Goal: Feedback & Contribution: Leave review/rating

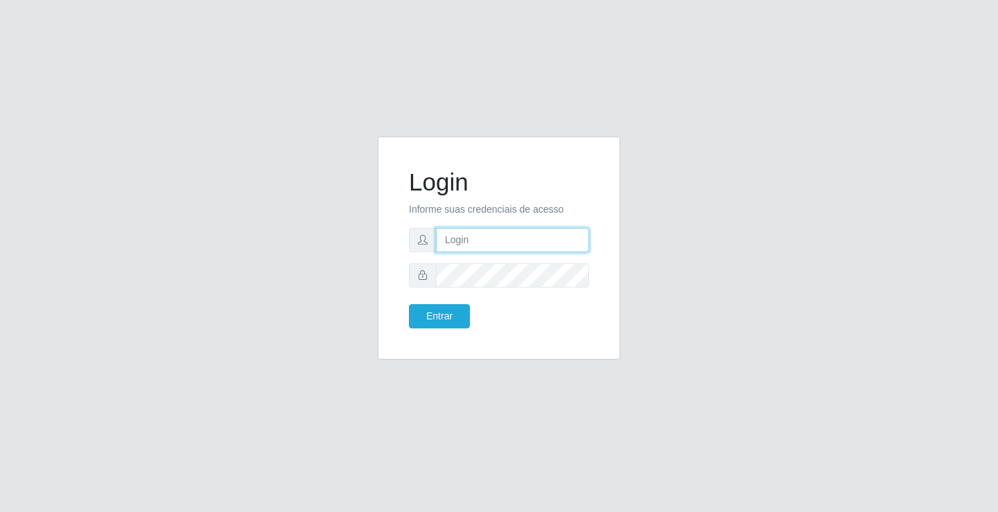
click at [522, 236] on input "text" at bounding box center [512, 240] width 153 height 24
type input "aislan@ideal"
click at [409, 304] on button "Entrar" at bounding box center [439, 316] width 61 height 24
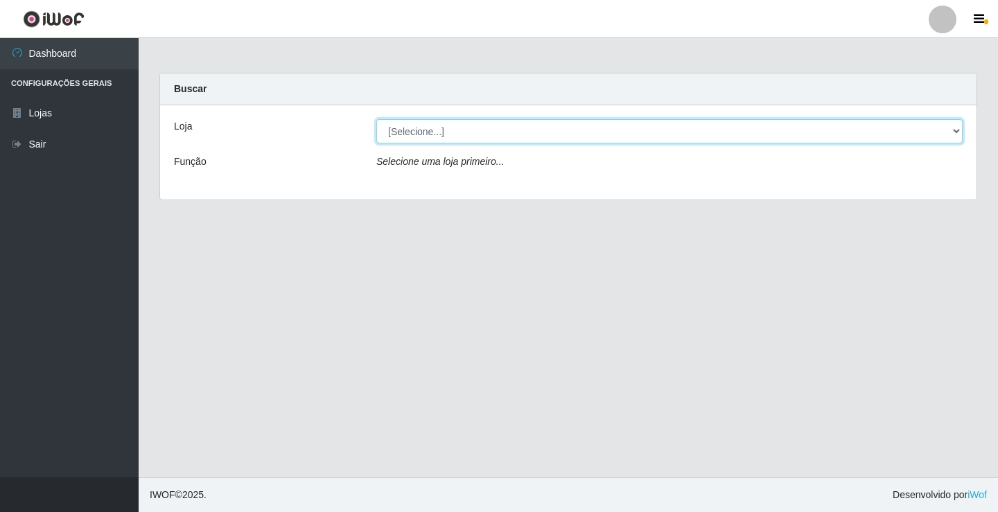
click at [503, 132] on select "[Selecione...] Ideal - Conceição" at bounding box center [670, 131] width 587 height 24
select select "231"
click at [377, 119] on select "[Selecione...] Ideal - Conceição" at bounding box center [670, 131] width 587 height 24
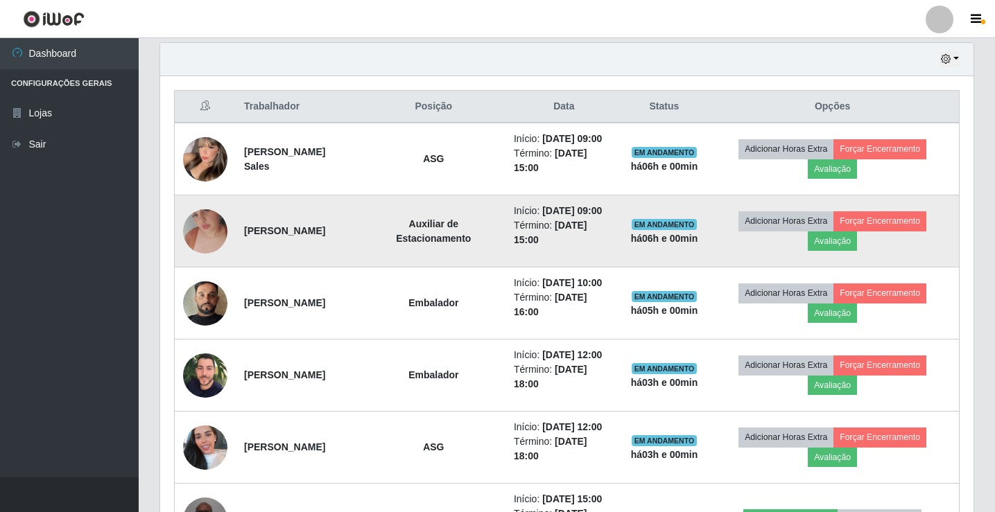
scroll to position [485, 0]
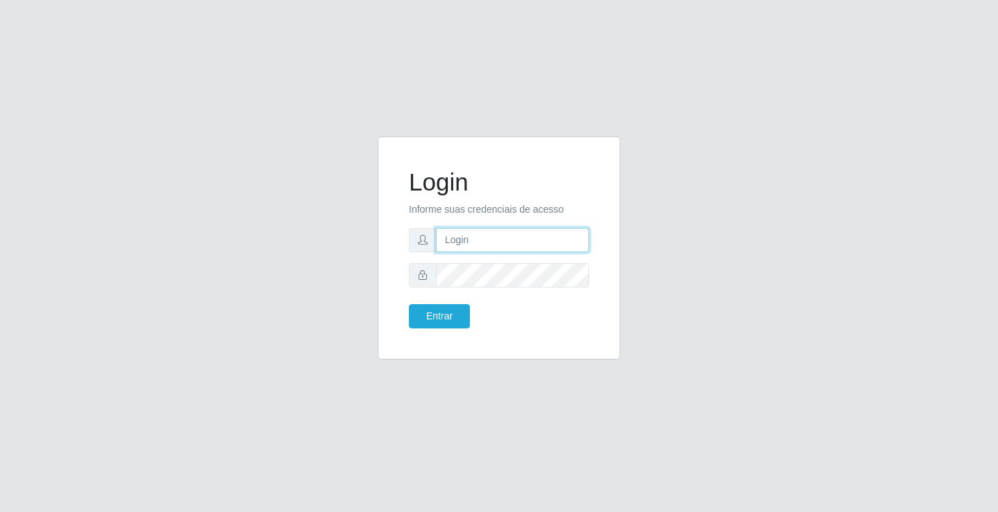
click at [534, 241] on input "text" at bounding box center [512, 240] width 153 height 24
type input "aislan@ideal"
click at [409, 304] on button "Entrar" at bounding box center [439, 316] width 61 height 24
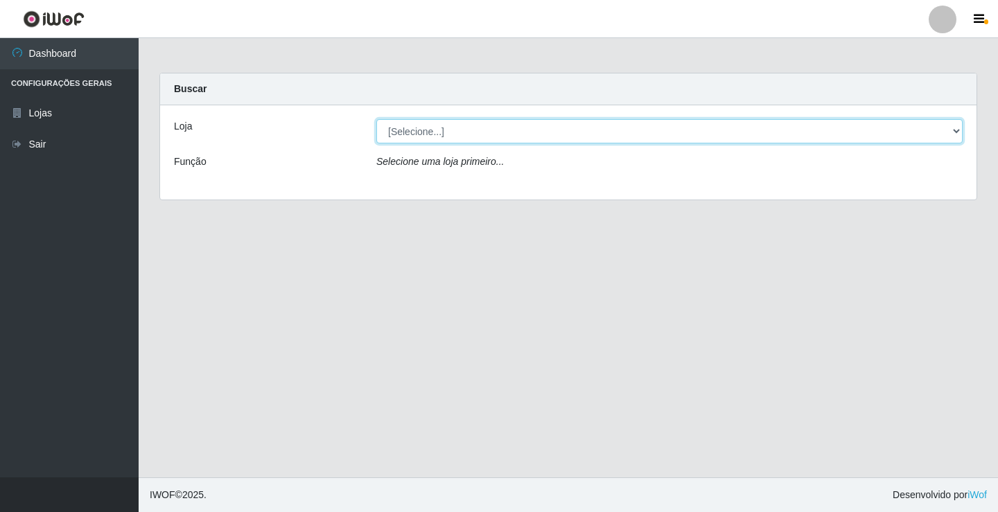
click at [502, 137] on select "[Selecione...] Ideal - Conceição" at bounding box center [670, 131] width 587 height 24
select select "231"
click at [377, 119] on select "[Selecione...] Ideal - Conceição" at bounding box center [670, 131] width 587 height 24
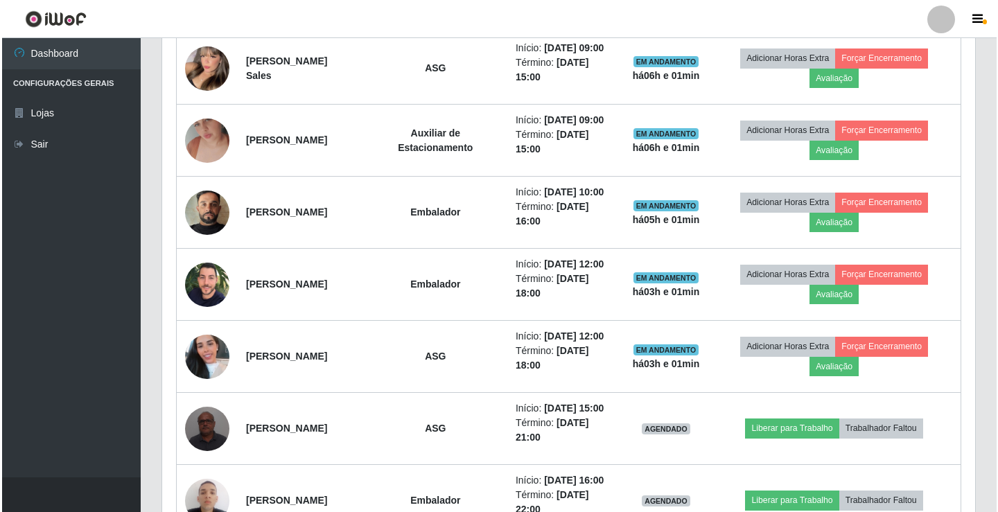
scroll to position [485, 0]
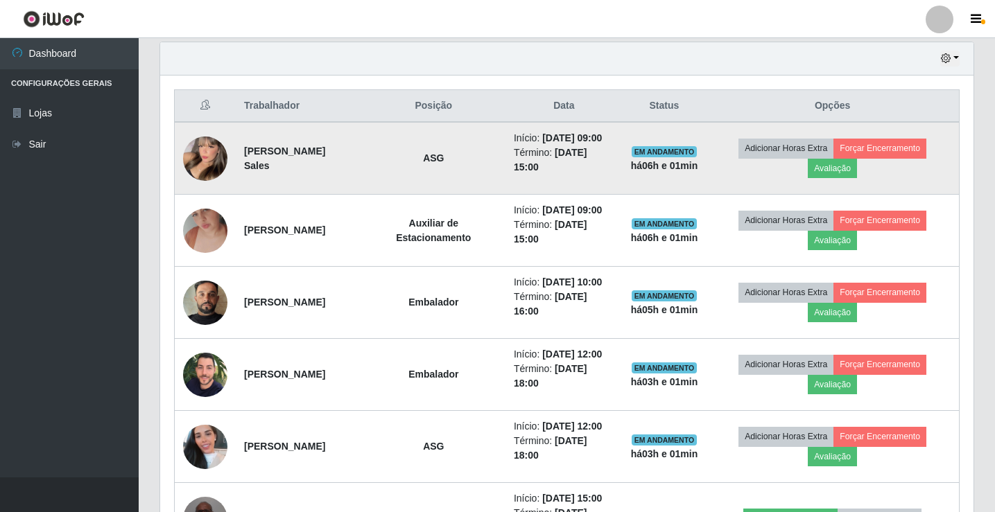
click at [205, 172] on img at bounding box center [205, 158] width 44 height 61
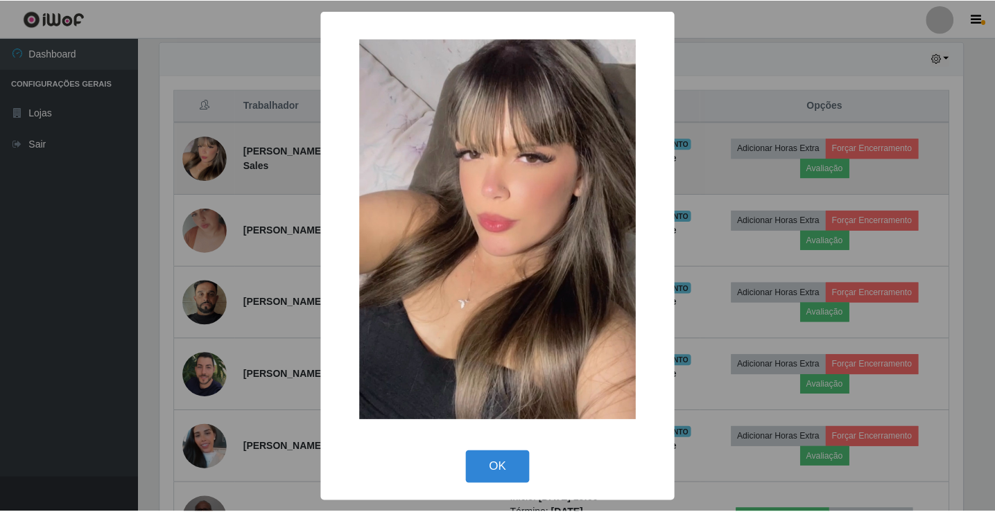
scroll to position [288, 806]
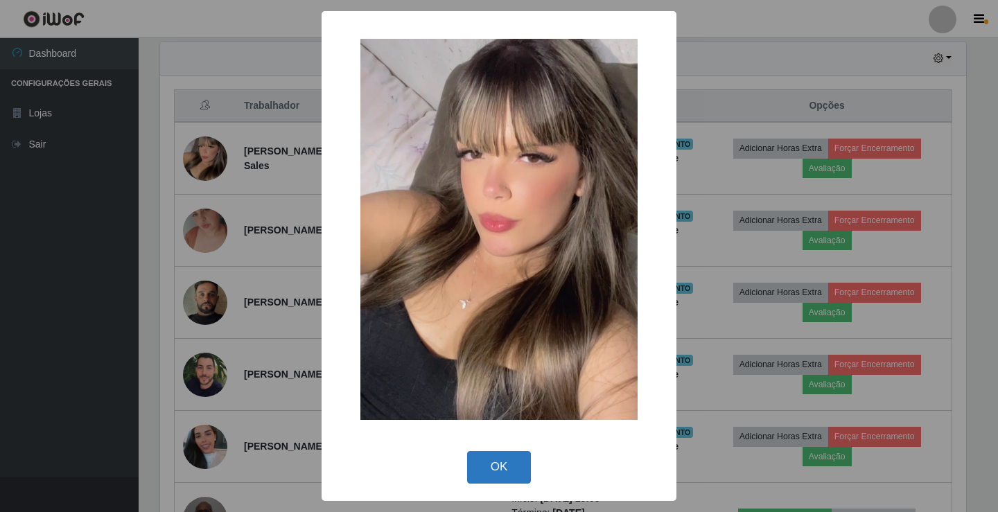
click at [498, 467] on button "OK" at bounding box center [499, 467] width 64 height 33
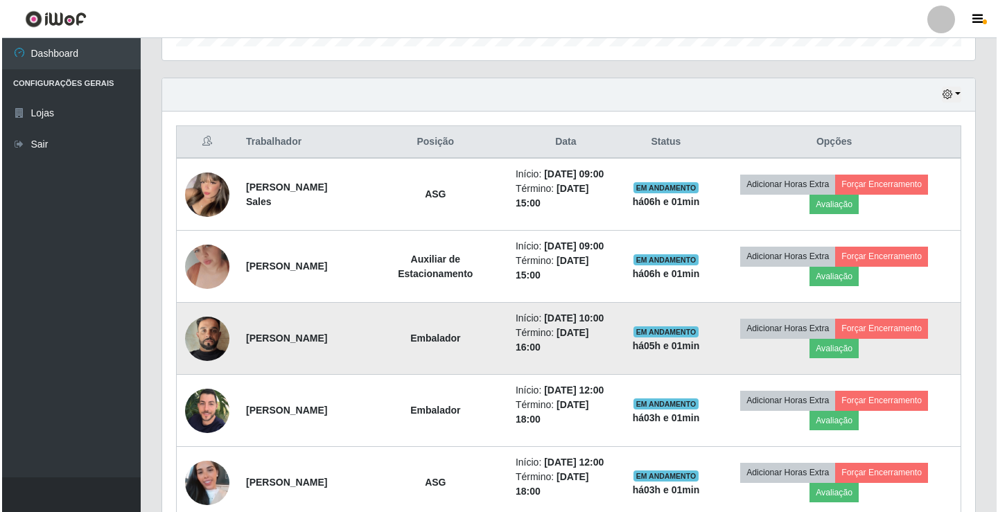
scroll to position [474, 0]
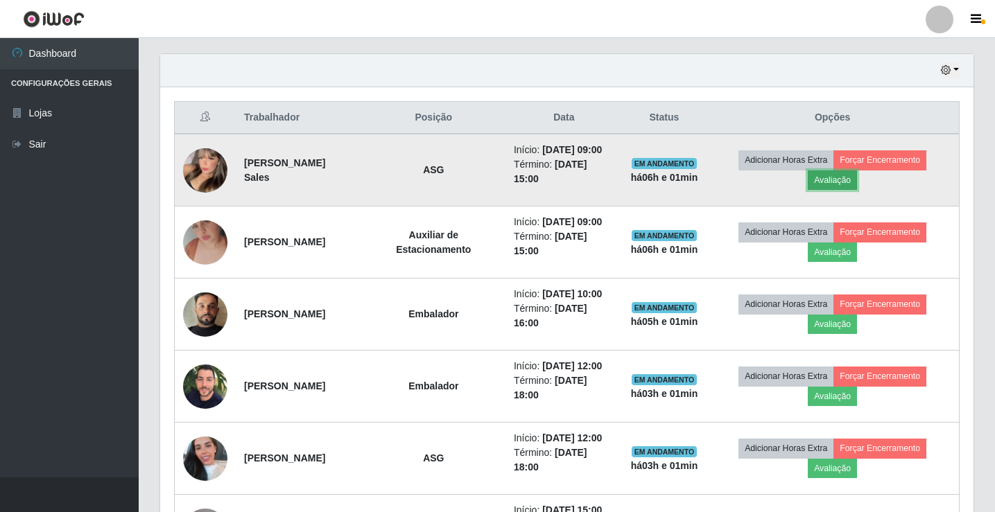
click at [851, 189] on button "Avaliação" at bounding box center [832, 180] width 49 height 19
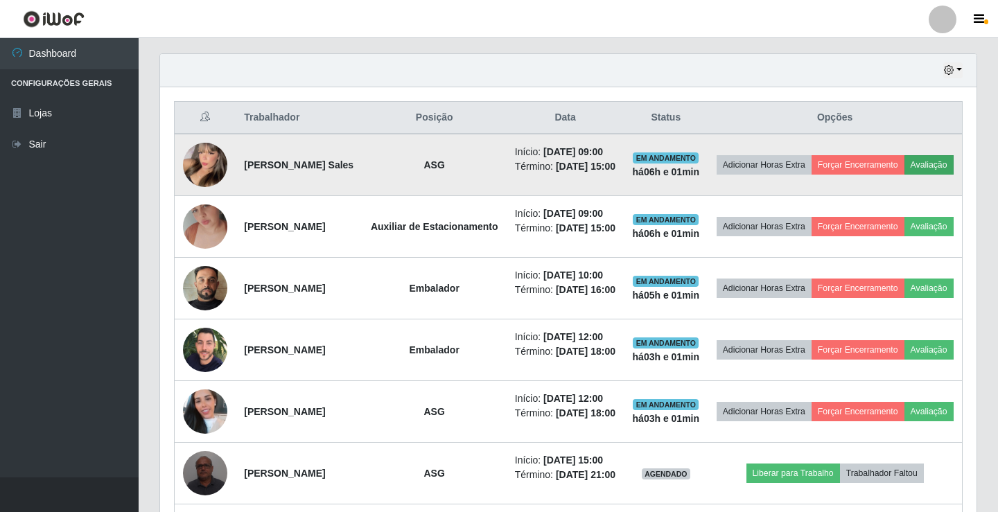
scroll to position [288, 806]
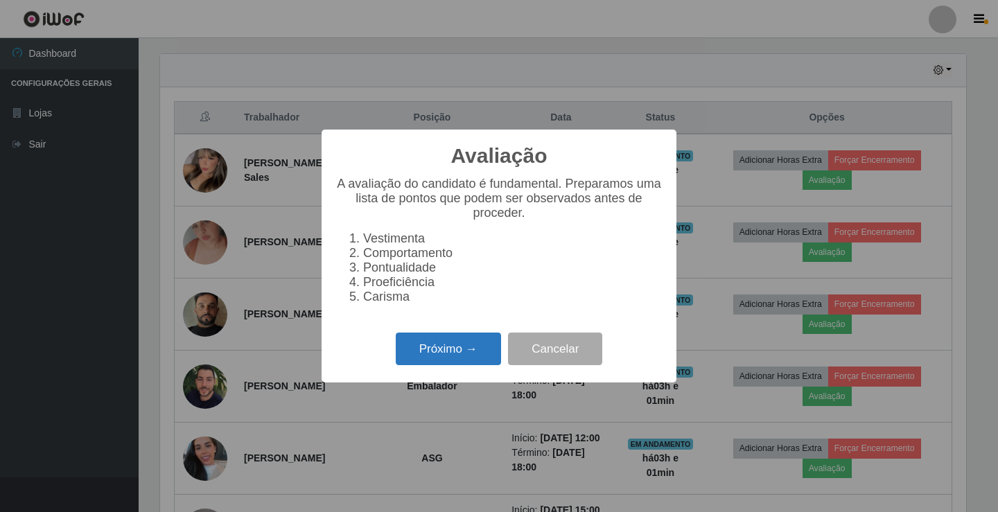
click at [427, 361] on button "Próximo →" at bounding box center [448, 349] width 105 height 33
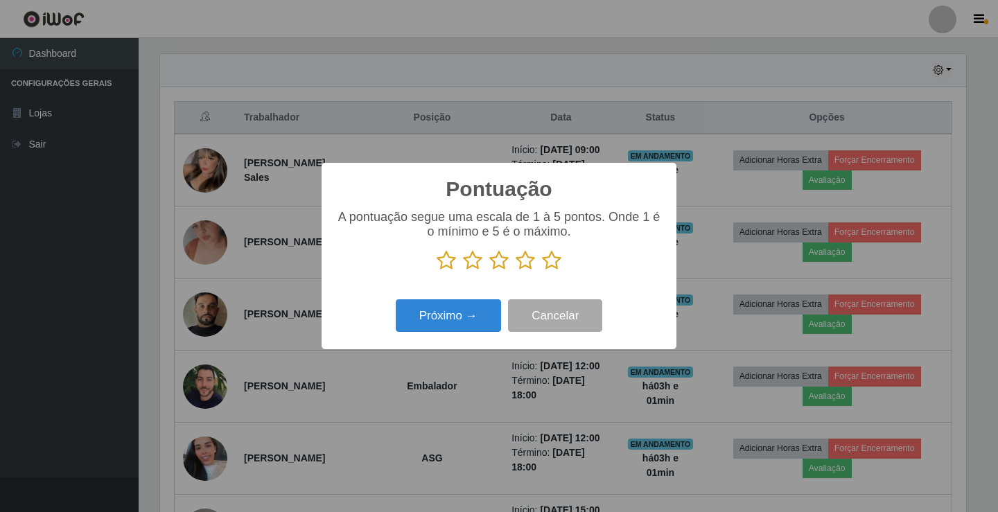
click at [553, 266] on icon at bounding box center [551, 260] width 19 height 21
click at [542, 271] on input "radio" at bounding box center [542, 271] width 0 height 0
click at [465, 326] on button "Próximo →" at bounding box center [448, 316] width 105 height 33
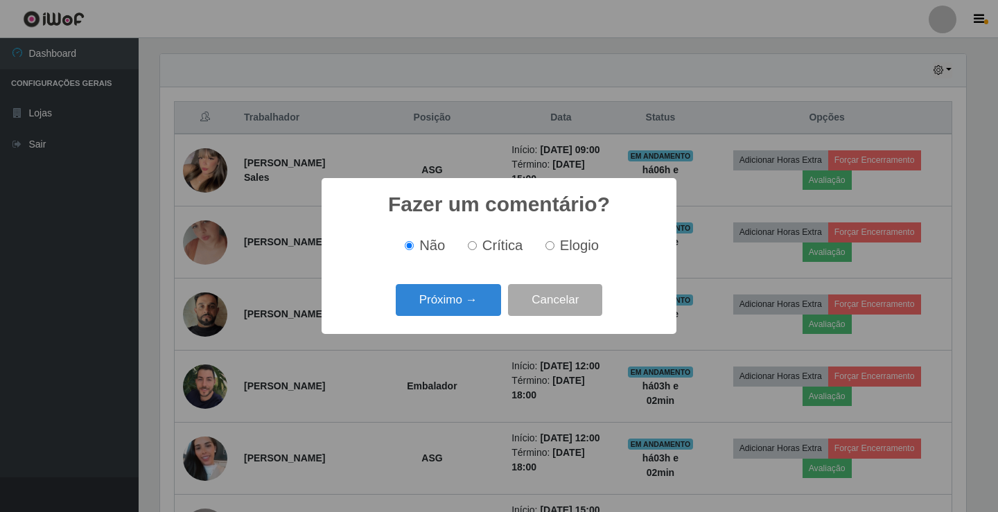
click at [552, 248] on input "Elogio" at bounding box center [550, 245] width 9 height 9
radio input "true"
click at [462, 299] on button "Próximo →" at bounding box center [448, 300] width 105 height 33
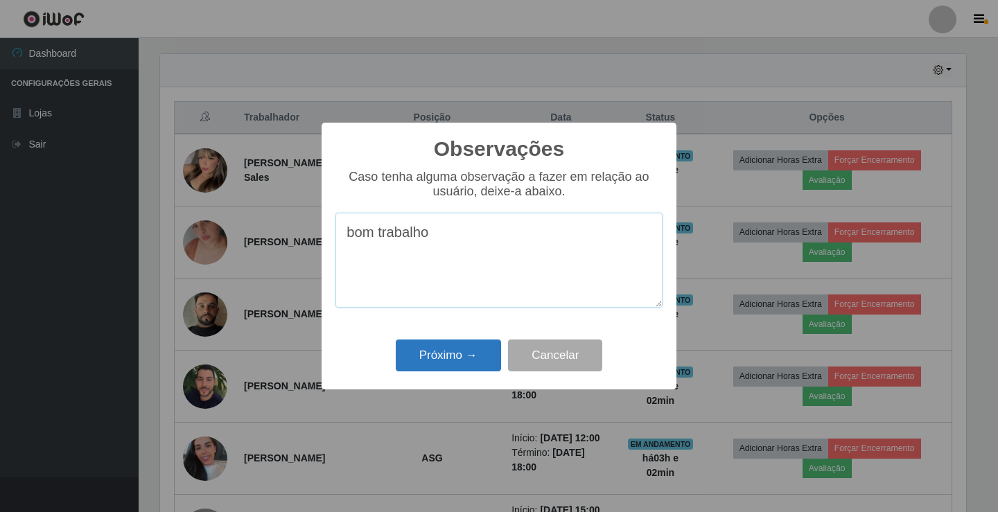
type textarea "bom trabalho"
click at [453, 354] on button "Próximo →" at bounding box center [448, 356] width 105 height 33
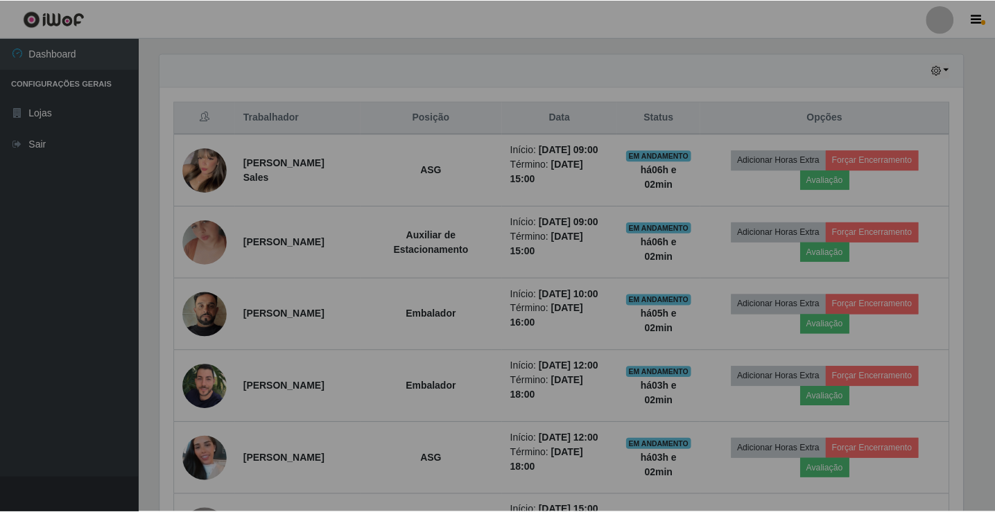
scroll to position [288, 813]
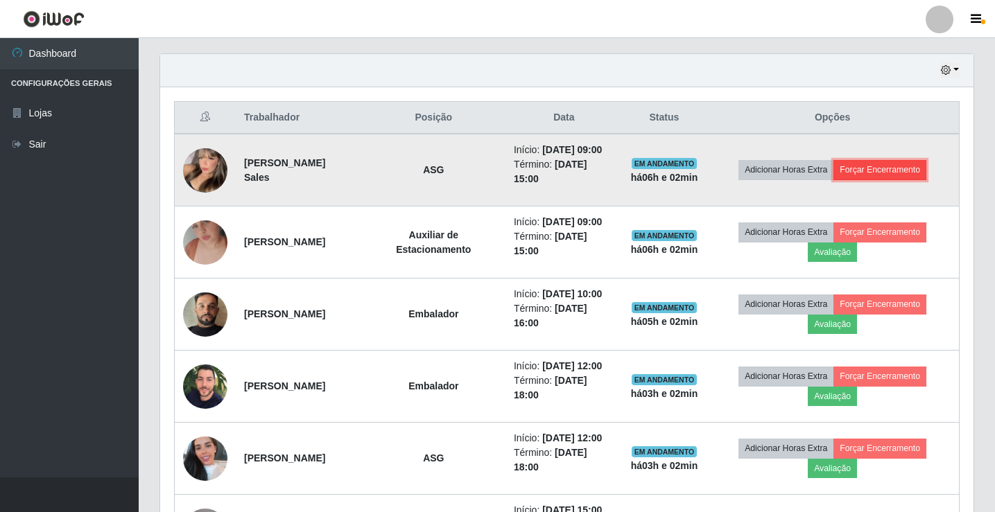
click at [924, 175] on button "Forçar Encerramento" at bounding box center [879, 169] width 93 height 19
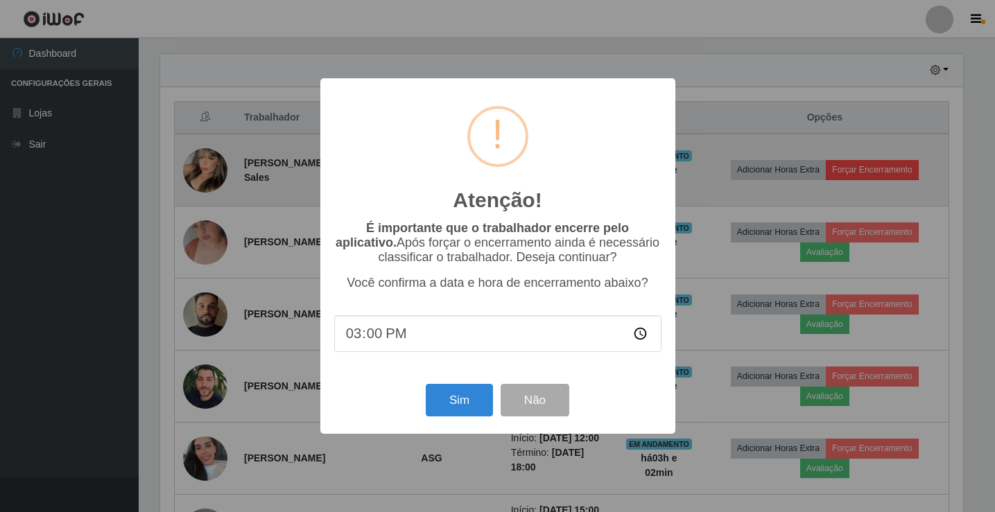
scroll to position [288, 806]
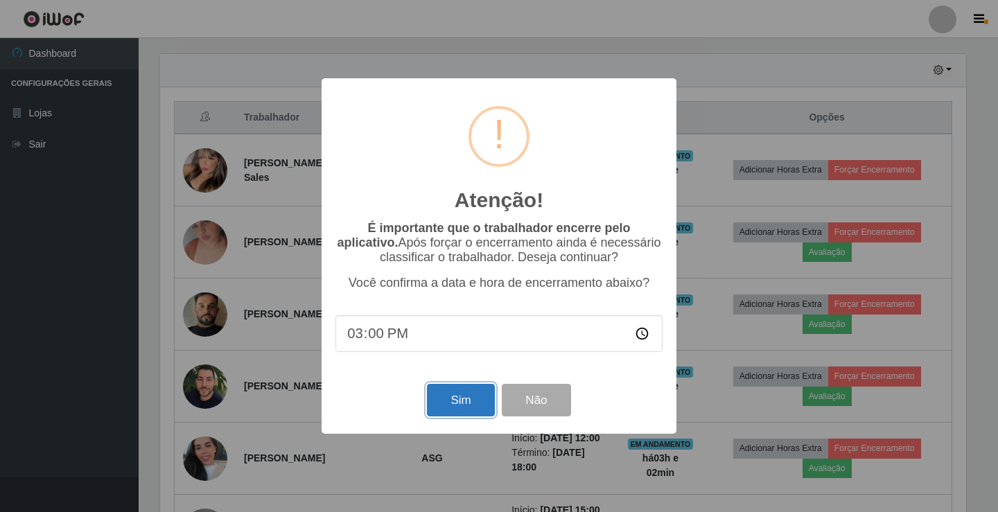
click at [446, 406] on button "Sim" at bounding box center [460, 400] width 67 height 33
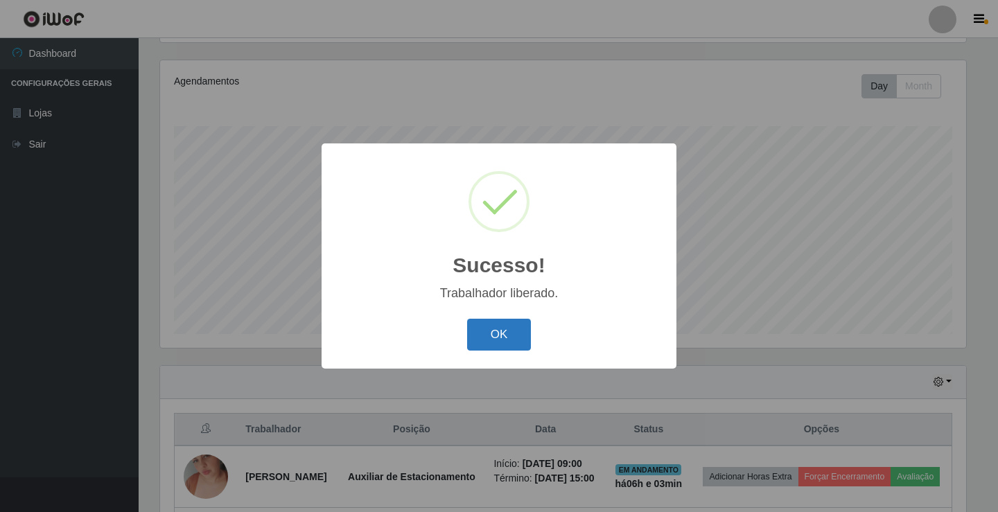
click at [507, 327] on button "OK" at bounding box center [499, 335] width 64 height 33
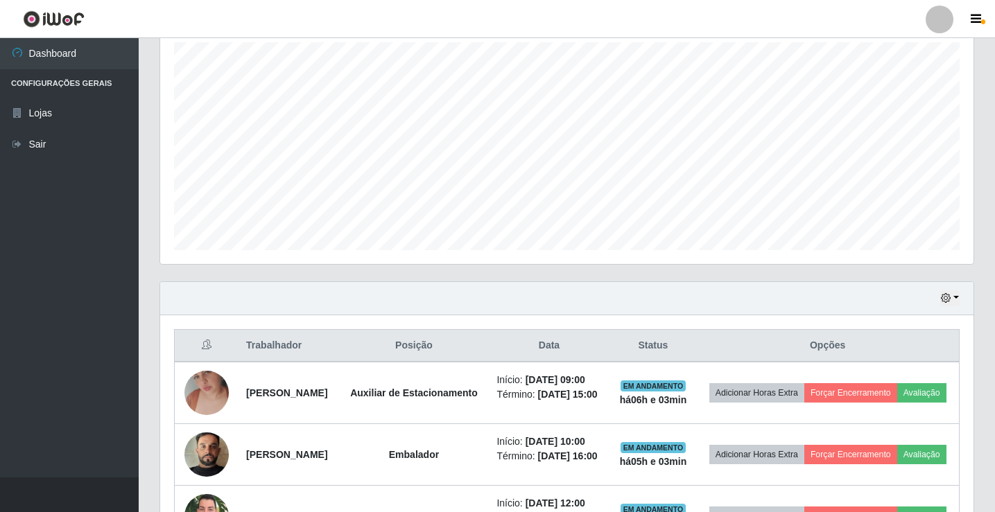
scroll to position [300, 0]
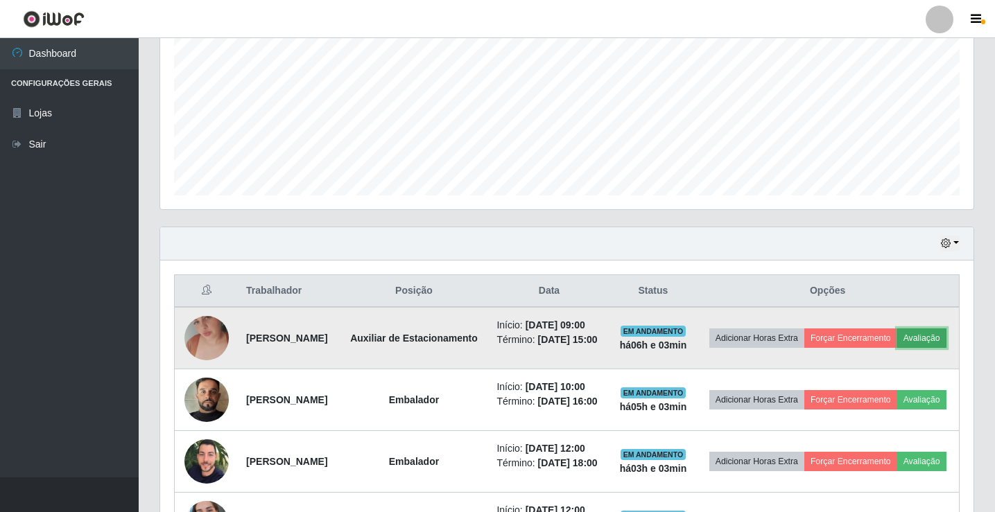
click at [897, 348] on button "Avaliação" at bounding box center [921, 338] width 49 height 19
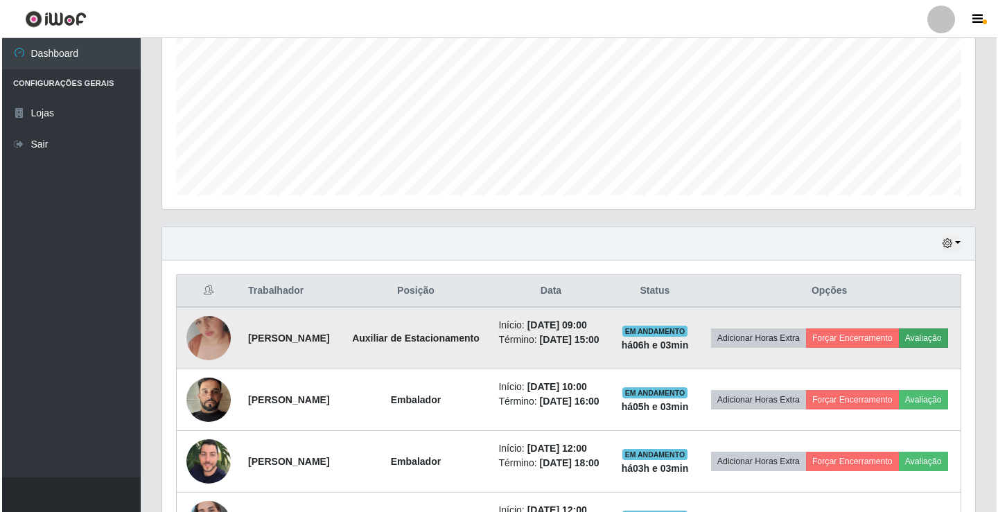
scroll to position [288, 806]
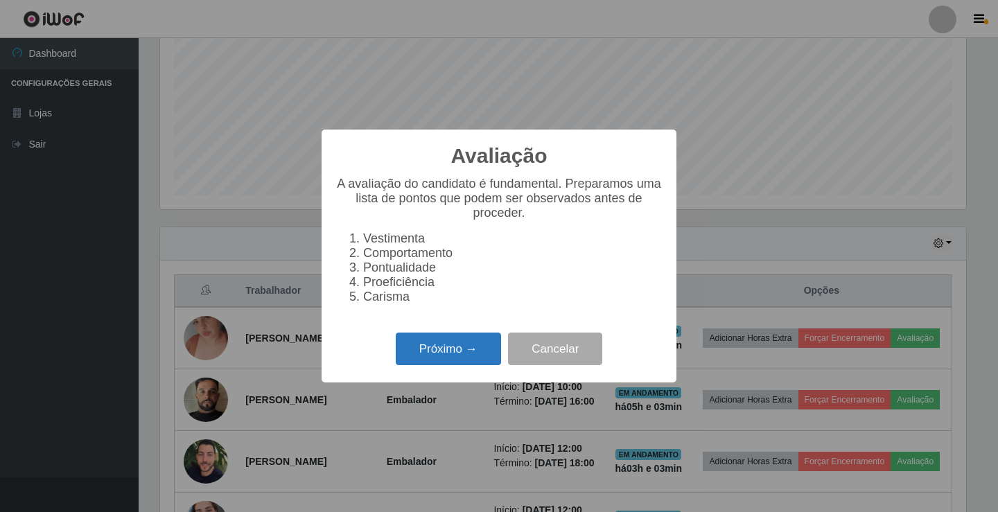
click at [460, 360] on button "Próximo →" at bounding box center [448, 349] width 105 height 33
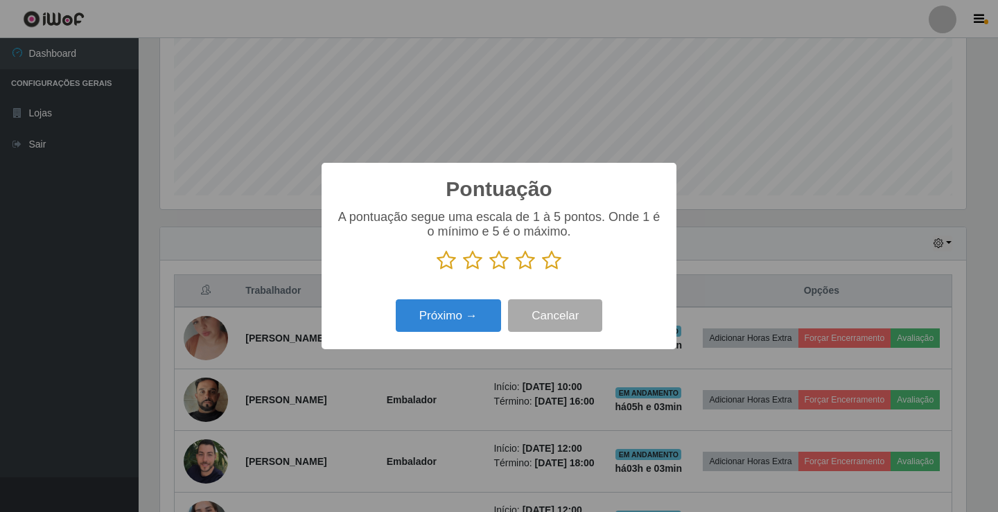
click at [551, 263] on icon at bounding box center [551, 260] width 19 height 21
click at [542, 271] on input "radio" at bounding box center [542, 271] width 0 height 0
click at [484, 307] on button "Próximo →" at bounding box center [448, 316] width 105 height 33
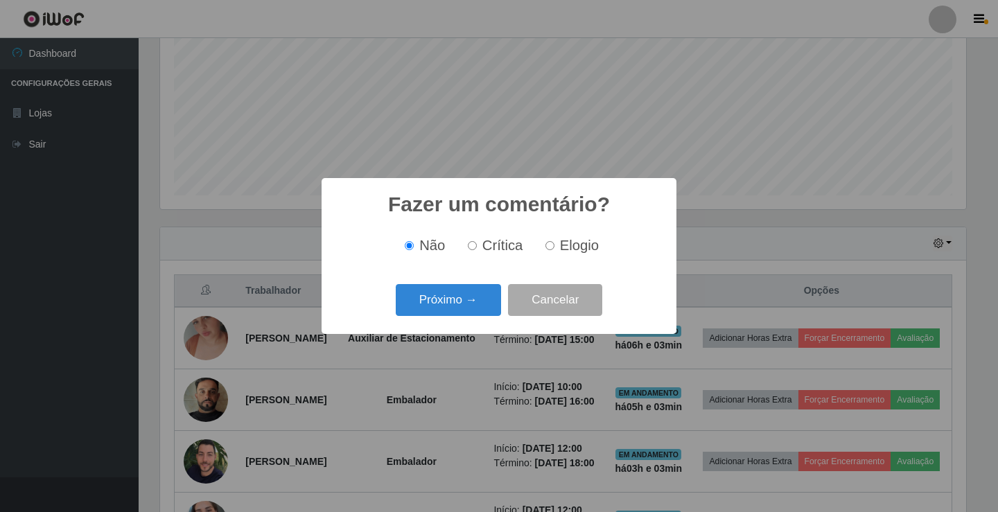
click at [550, 249] on input "Elogio" at bounding box center [550, 245] width 9 height 9
radio input "true"
click at [491, 293] on button "Próximo →" at bounding box center [448, 300] width 105 height 33
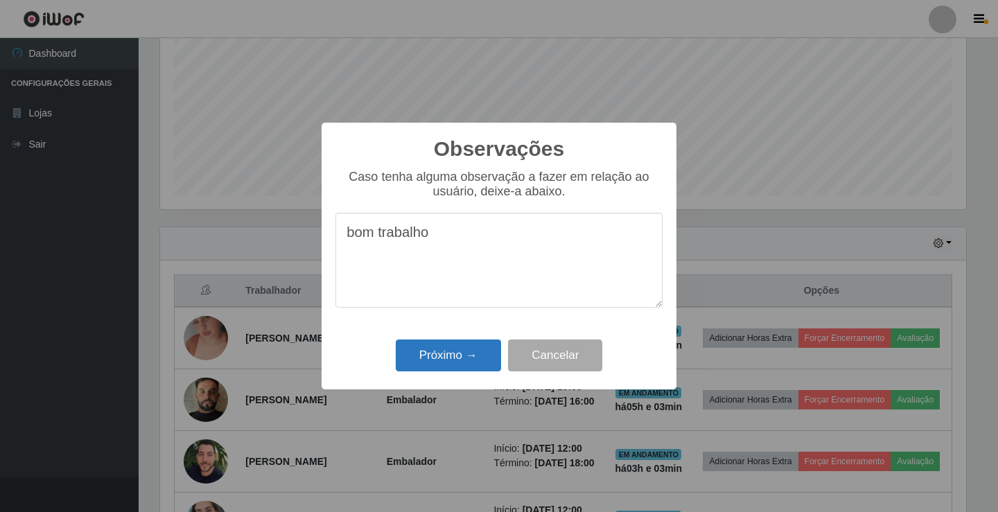
type textarea "bom trabalho"
click at [484, 356] on button "Próximo →" at bounding box center [448, 356] width 105 height 33
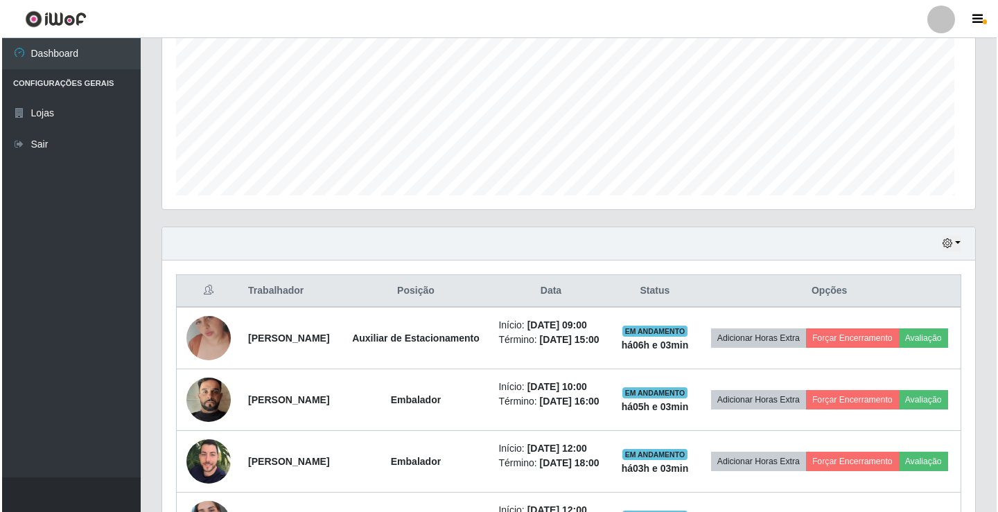
scroll to position [288, 813]
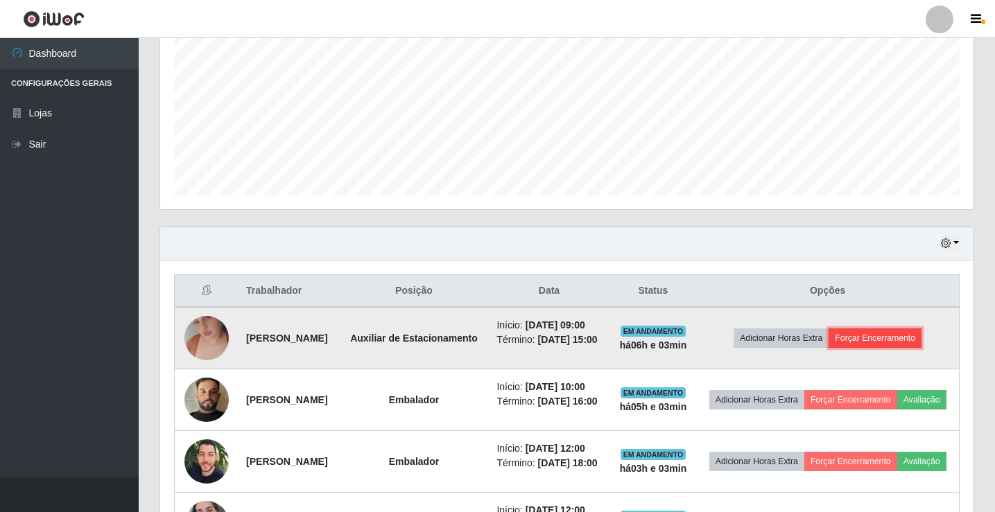
click at [908, 348] on button "Forçar Encerramento" at bounding box center [875, 338] width 93 height 19
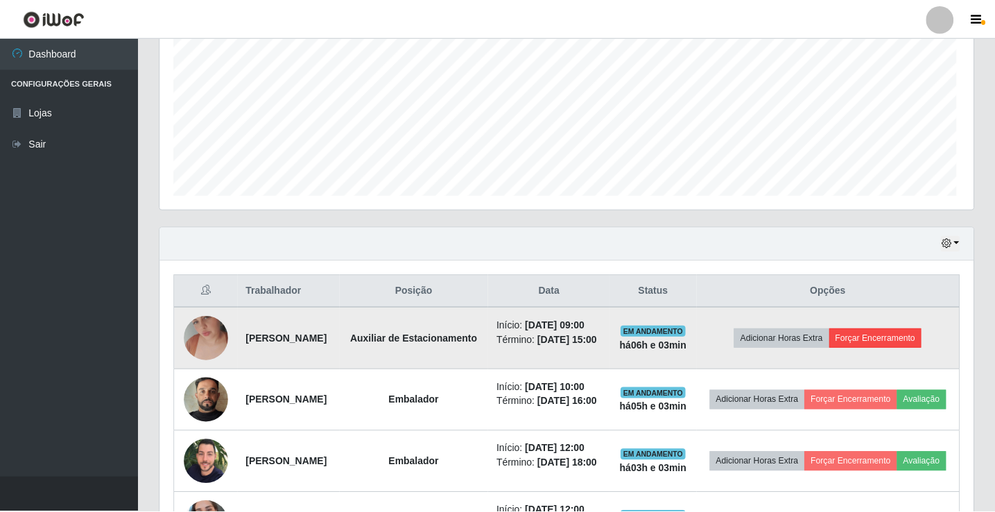
scroll to position [288, 806]
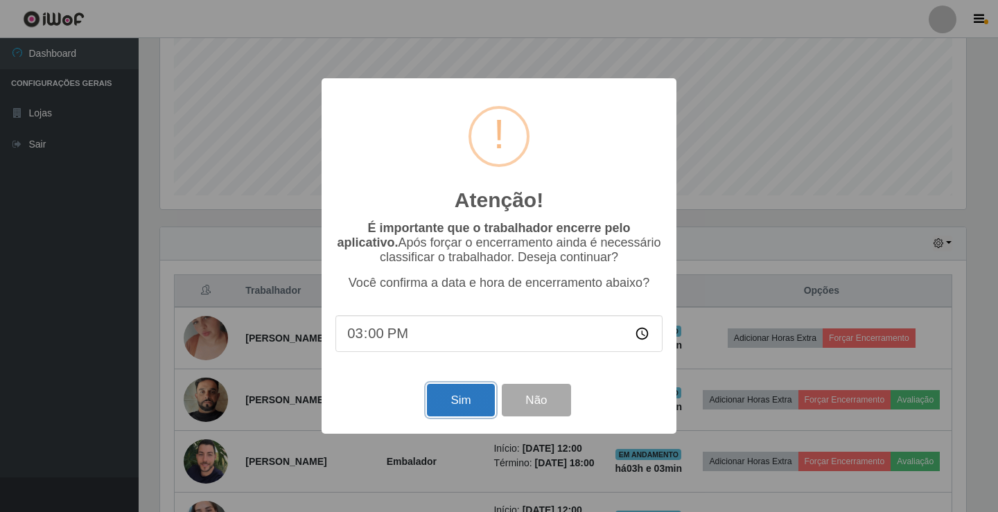
click at [447, 414] on button "Sim" at bounding box center [460, 400] width 67 height 33
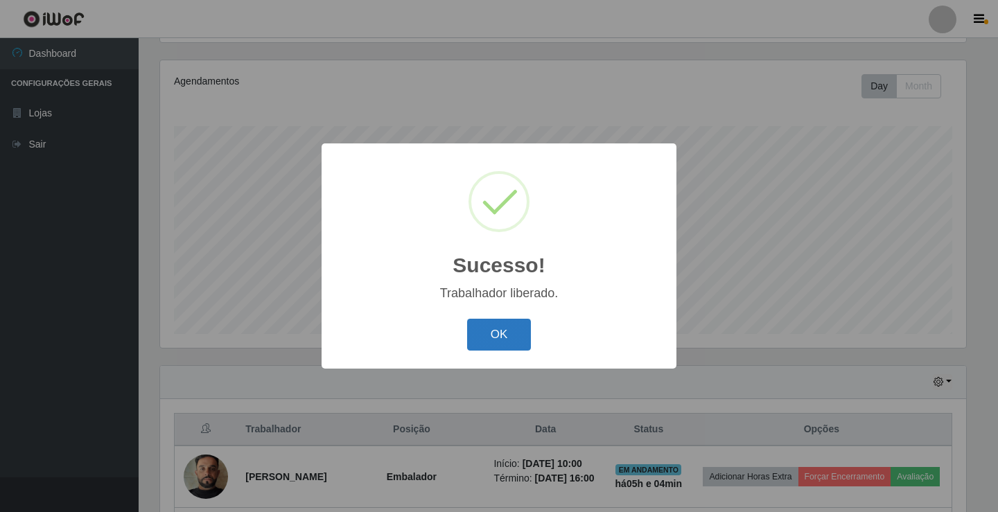
click at [492, 338] on button "OK" at bounding box center [499, 335] width 64 height 33
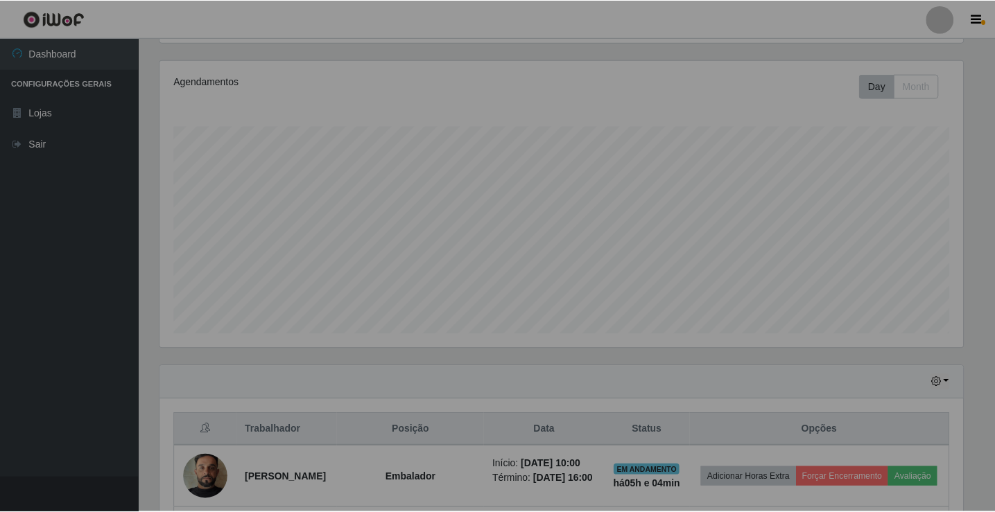
scroll to position [288, 813]
